Goal: Book appointment/travel/reservation

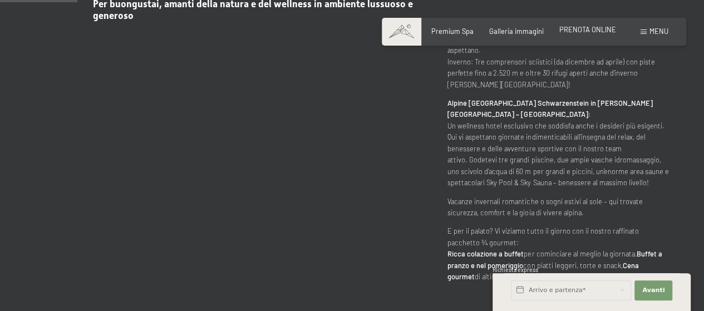
click at [591, 31] on span "PRENOTA ONLINE" at bounding box center [587, 29] width 57 height 9
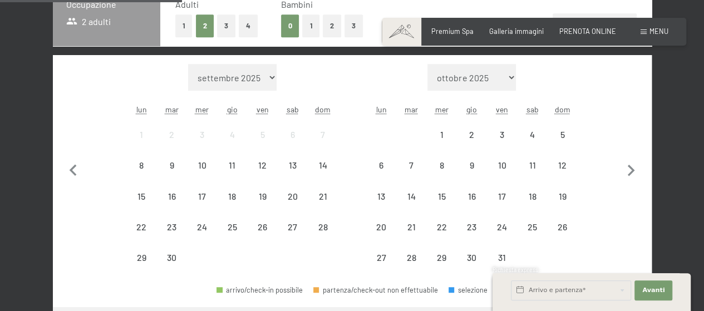
scroll to position [278, 0]
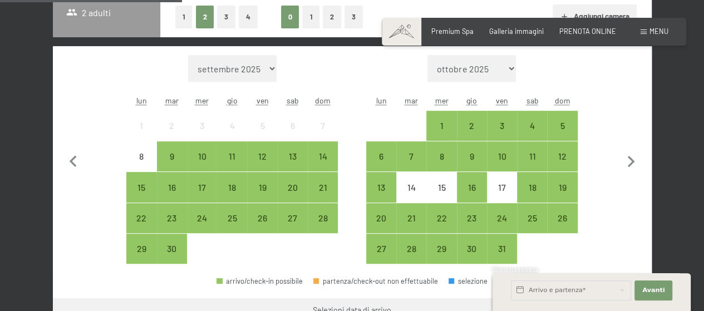
click at [510, 74] on select "ottobre 2025 novembre 2025 dicembre 2025 gennaio 2026 febbraio 2026 marzo 2026 …" at bounding box center [471, 68] width 88 height 27
select select "2026-06-01"
select select "2026-07-01"
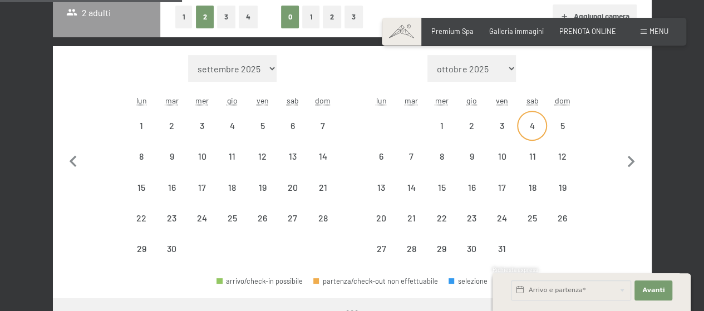
select select "2026-06-01"
select select "2026-07-01"
click at [535, 120] on div "4" at bounding box center [532, 126] width 28 height 28
select select "2026-06-01"
select select "2026-07-01"
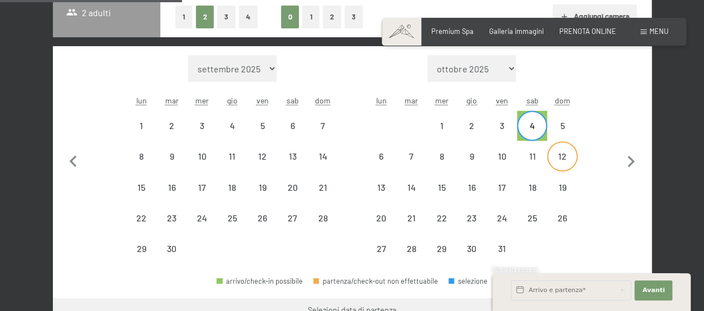
click at [560, 158] on div "12" at bounding box center [562, 166] width 28 height 28
select select "2026-06-01"
select select "2026-07-01"
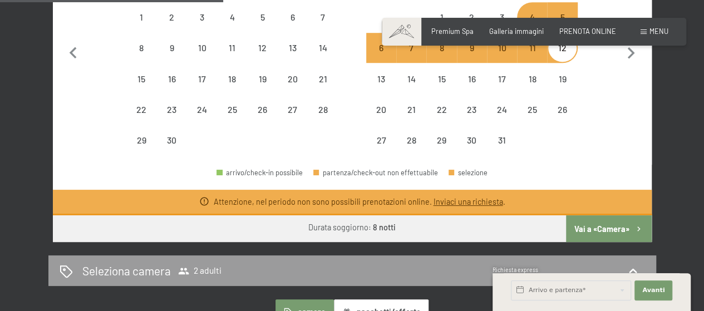
scroll to position [390, 0]
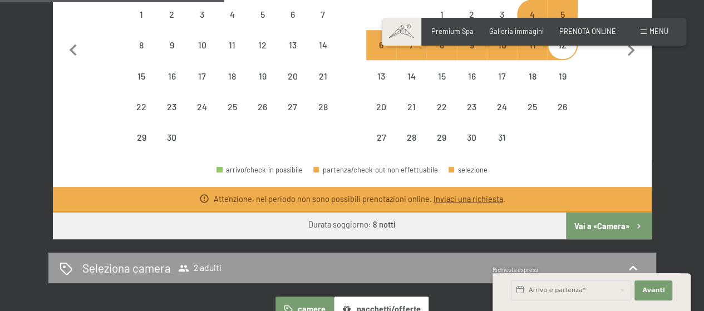
click at [589, 224] on button "Vai a «Camera»" at bounding box center [608, 226] width 85 height 27
select select "2026-06-01"
select select "2026-07-01"
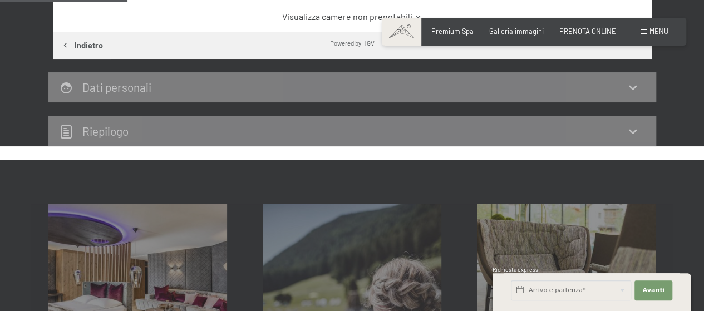
scroll to position [219, 0]
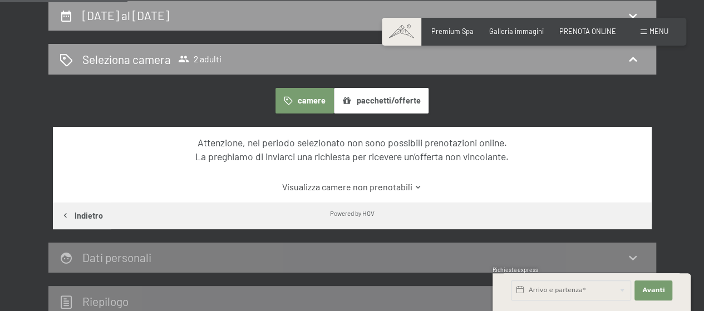
click at [96, 214] on button "Indietro" at bounding box center [82, 216] width 58 height 27
select select "2026-06-01"
select select "2026-07-01"
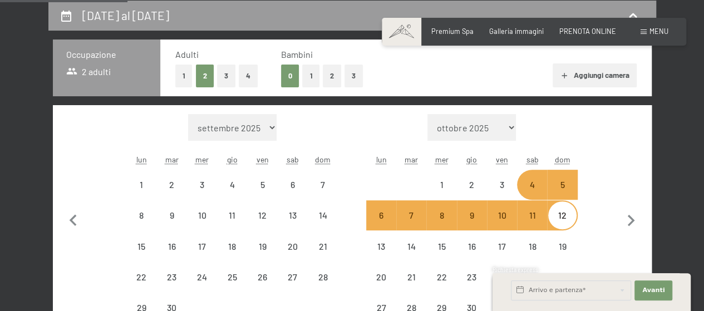
click at [247, 130] on select "settembre 2025 ottobre 2025 novembre 2025 dicembre 2025 gennaio 2026 febbraio 2…" at bounding box center [232, 127] width 88 height 27
select select "2025-12-01"
select select "2026-01-01"
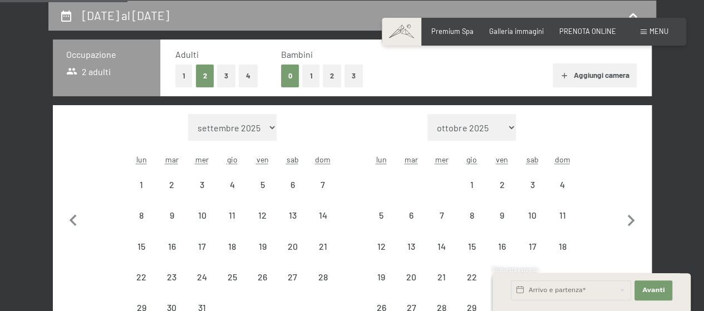
click at [255, 189] on span "Consenso marketing*" at bounding box center [286, 188] width 84 height 11
click at [239, 189] on input "Consenso marketing*" at bounding box center [233, 188] width 11 height 11
checkbox input "false"
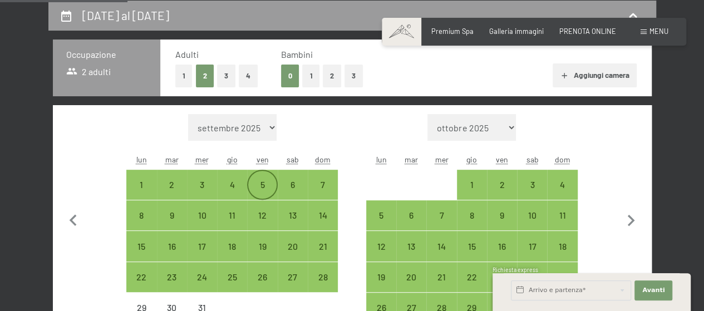
click at [258, 182] on div "5" at bounding box center [262, 194] width 28 height 28
select select "2025-12-01"
select select "2026-01-01"
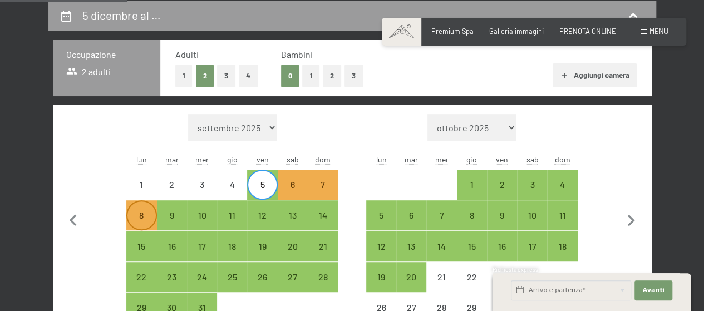
click at [134, 216] on div "8" at bounding box center [141, 225] width 28 height 28
select select "2025-12-01"
select select "2026-01-01"
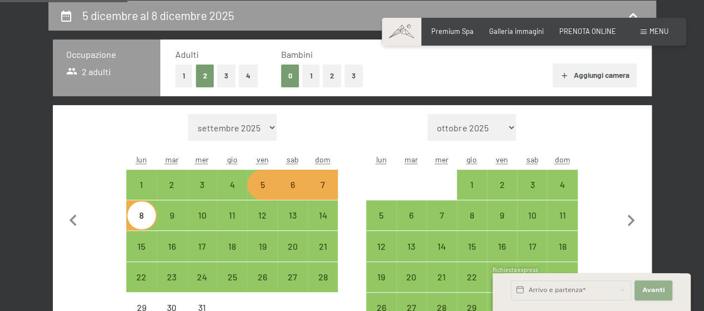
click at [641, 292] on button "Avanti Nascondere i campi dell'indirizzo" at bounding box center [653, 291] width 38 height 20
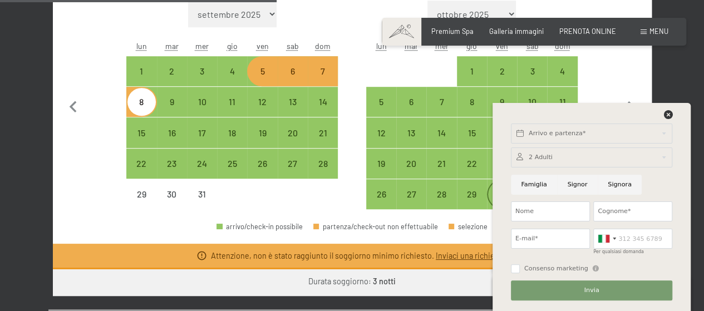
scroll to position [331, 0]
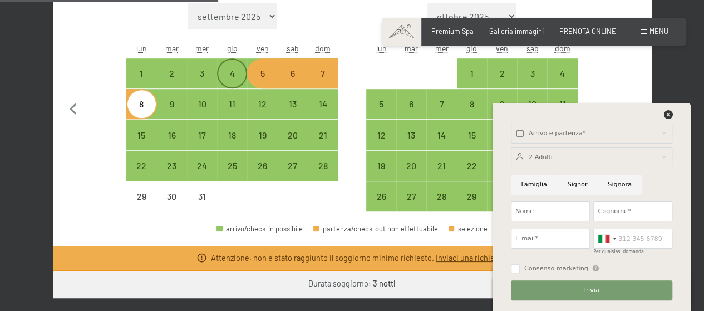
click at [235, 70] on div "4" at bounding box center [232, 83] width 28 height 28
select select "2025-12-01"
select select "2026-01-01"
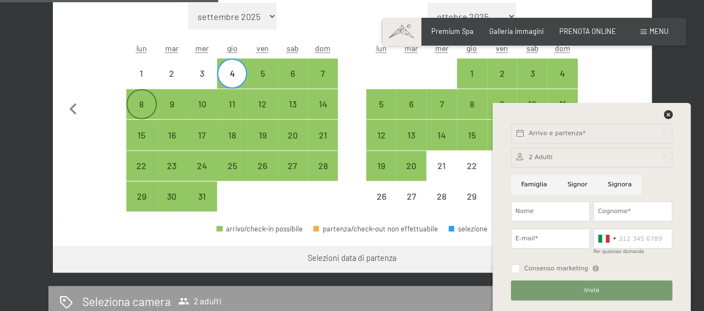
click at [131, 103] on div "8" at bounding box center [141, 114] width 28 height 28
select select "2025-12-01"
select select "2026-01-01"
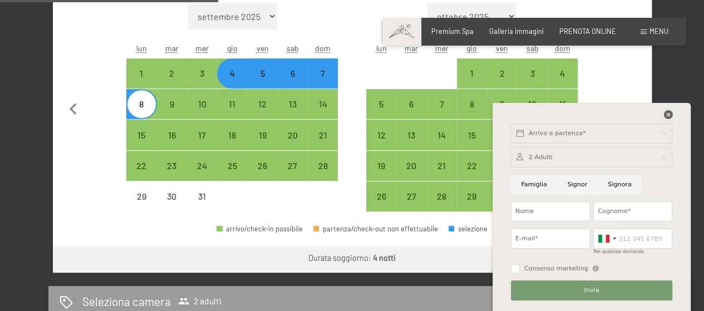
click at [666, 114] on icon at bounding box center [667, 114] width 9 height 9
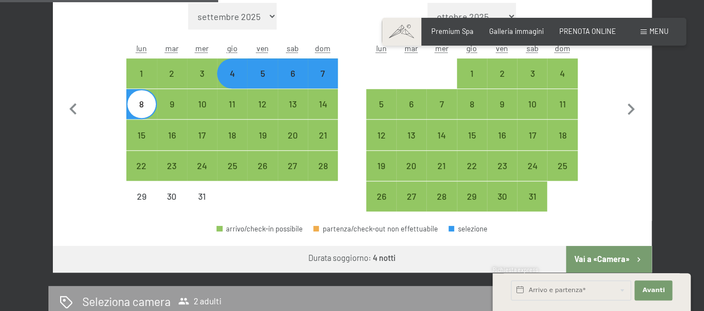
click at [616, 253] on button "Vai a «Camera»" at bounding box center [608, 259] width 85 height 27
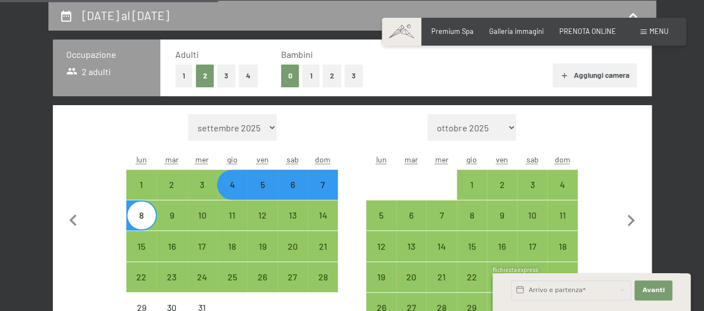
select select "2025-12-01"
select select "2026-01-01"
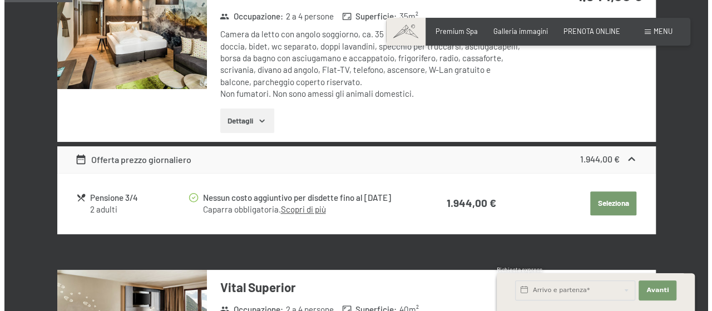
scroll to position [386, 0]
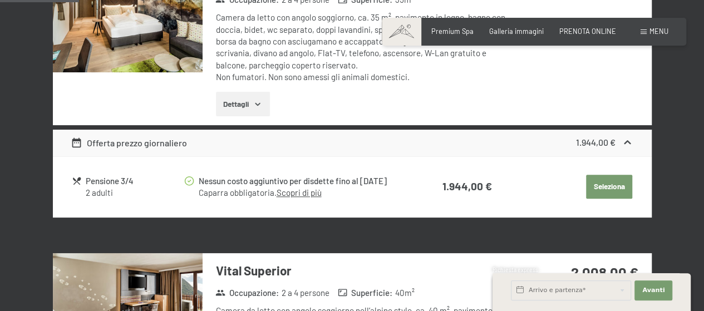
click at [305, 198] on link "Scopri di più" at bounding box center [298, 193] width 45 height 10
